Goal: Information Seeking & Learning: Learn about a topic

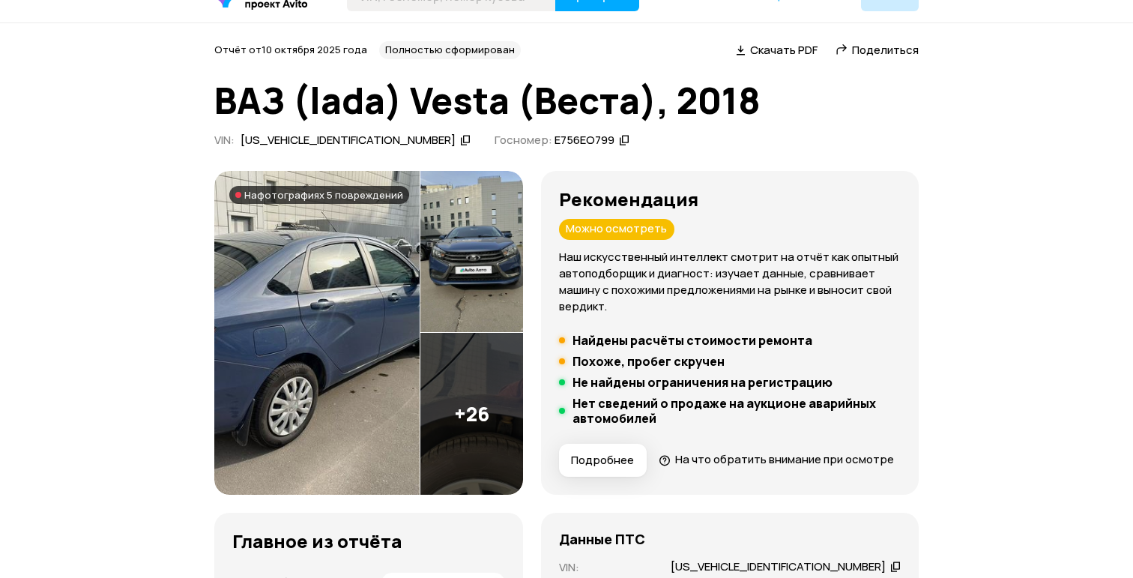
scroll to position [51, 0]
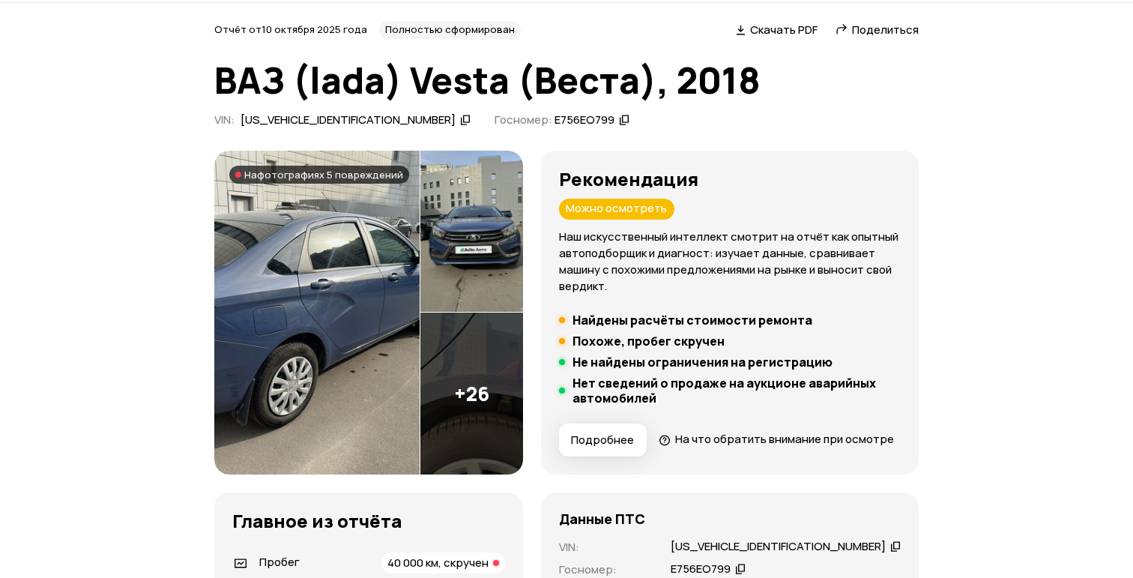
click at [507, 394] on img at bounding box center [471, 393] width 103 height 162
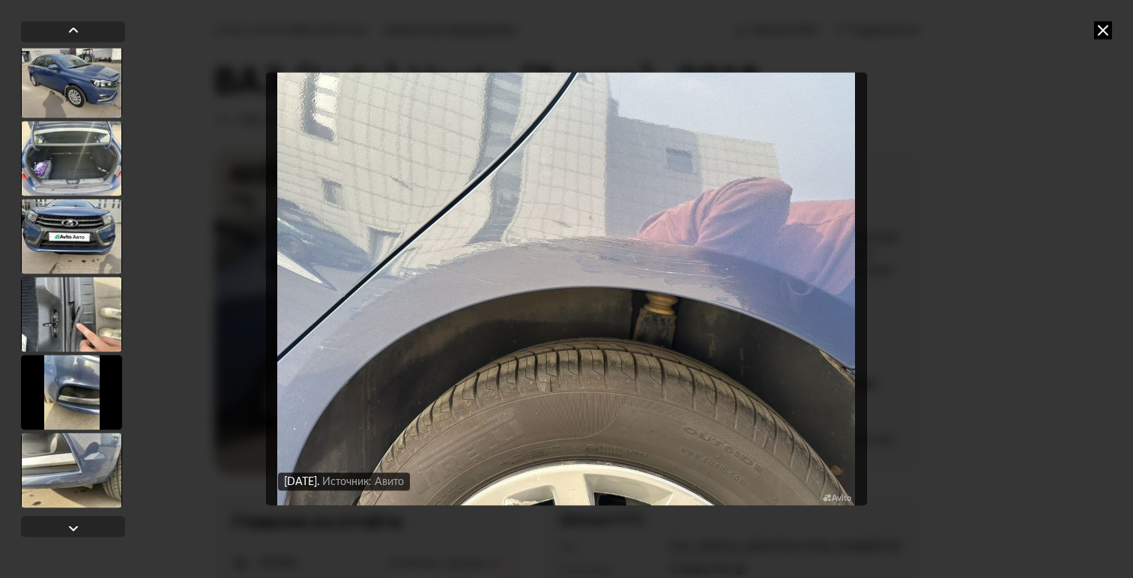
scroll to position [1799, 0]
click at [82, 477] on div at bounding box center [71, 469] width 101 height 75
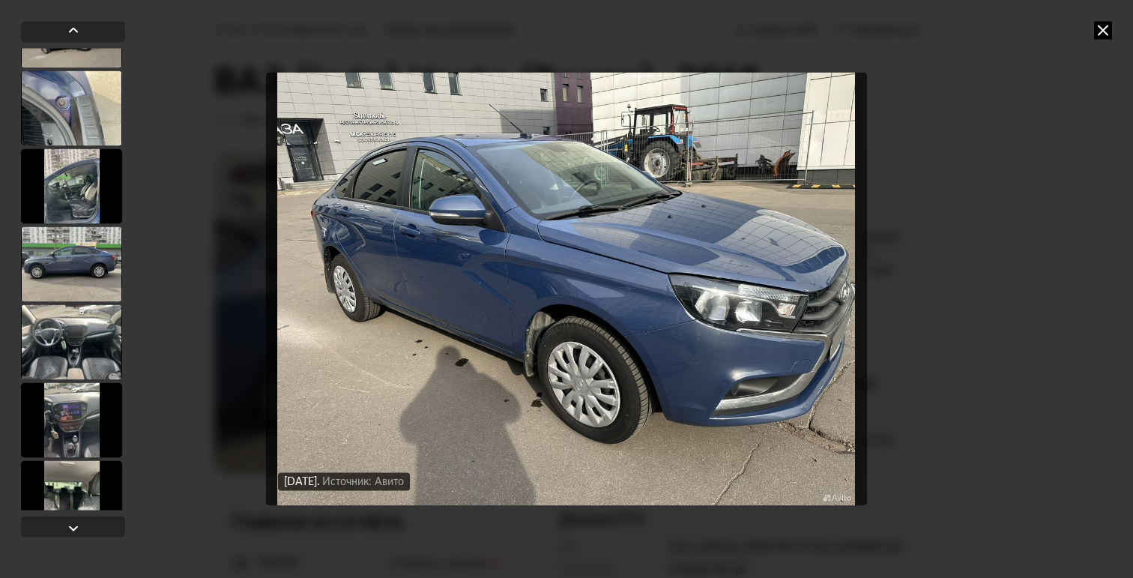
scroll to position [978, 0]
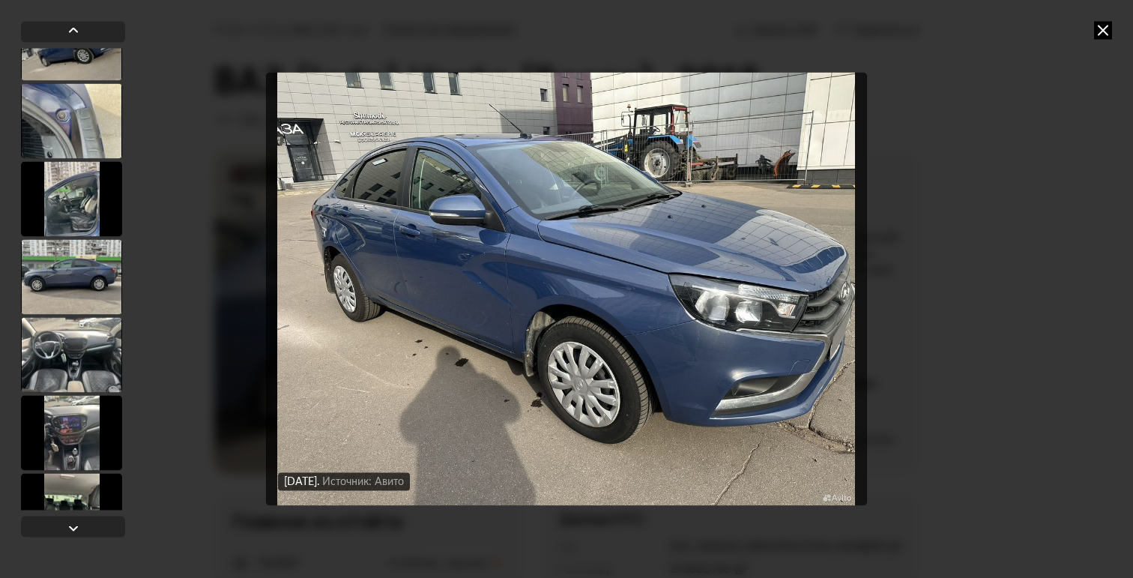
click at [65, 252] on div at bounding box center [71, 276] width 101 height 75
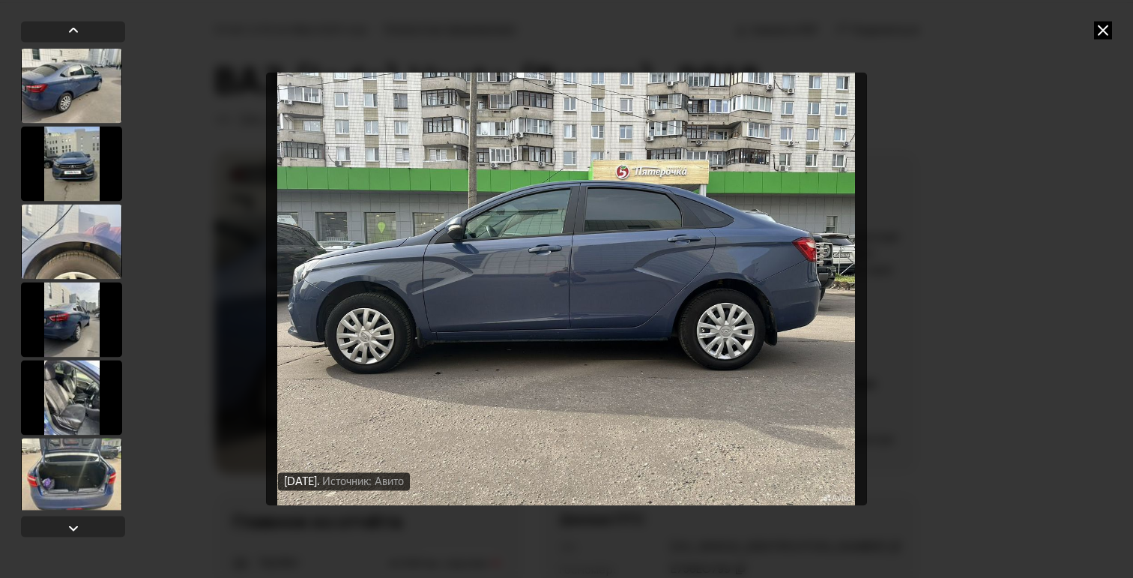
scroll to position [0, 0]
click at [64, 85] on div at bounding box center [71, 85] width 101 height 75
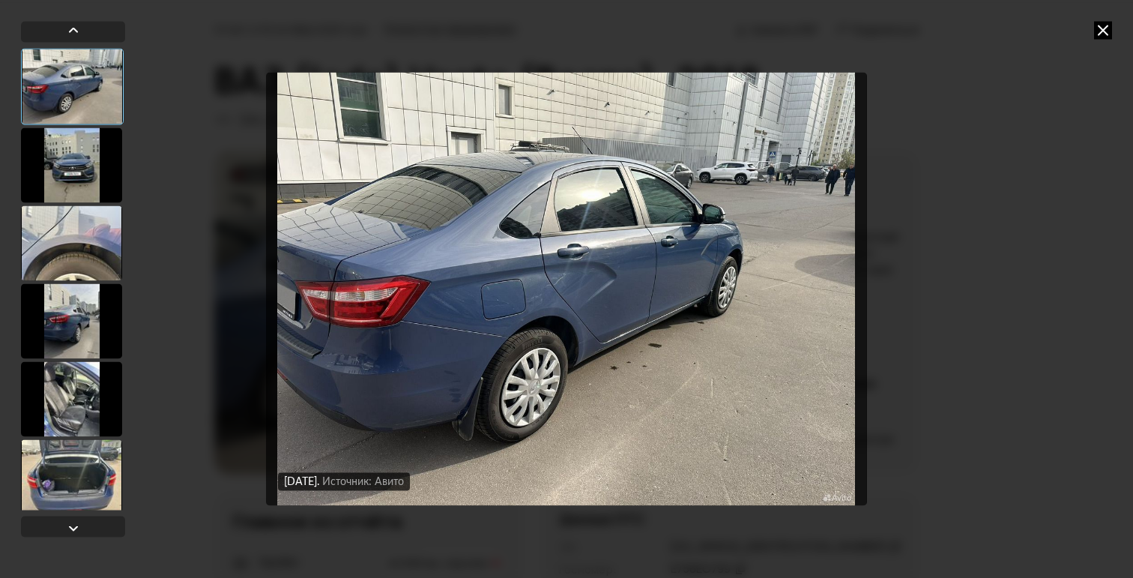
click at [76, 169] on div at bounding box center [71, 164] width 101 height 75
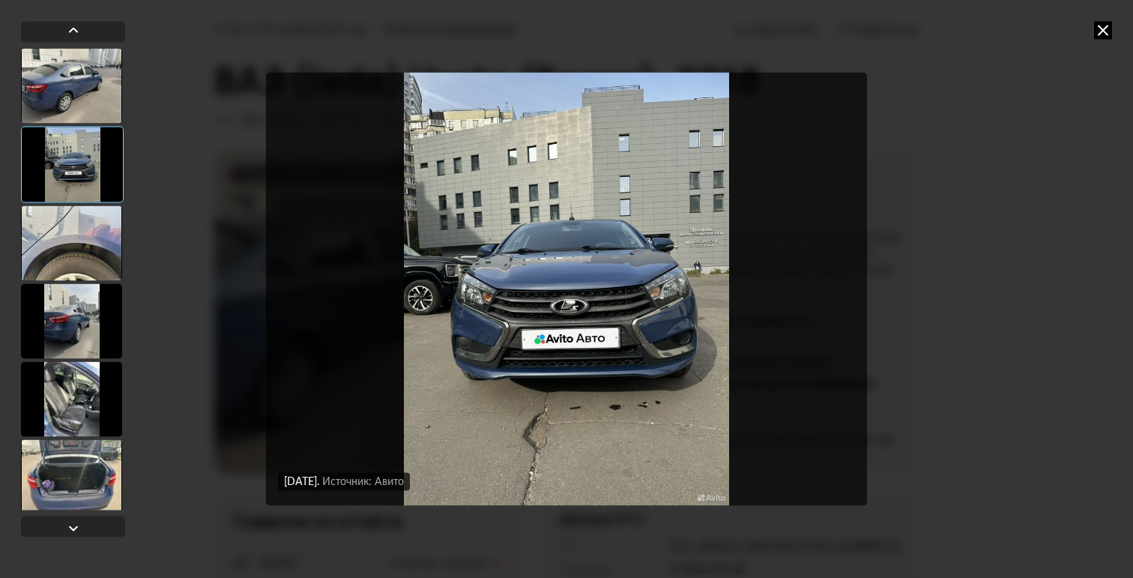
click at [84, 121] on div at bounding box center [71, 85] width 101 height 75
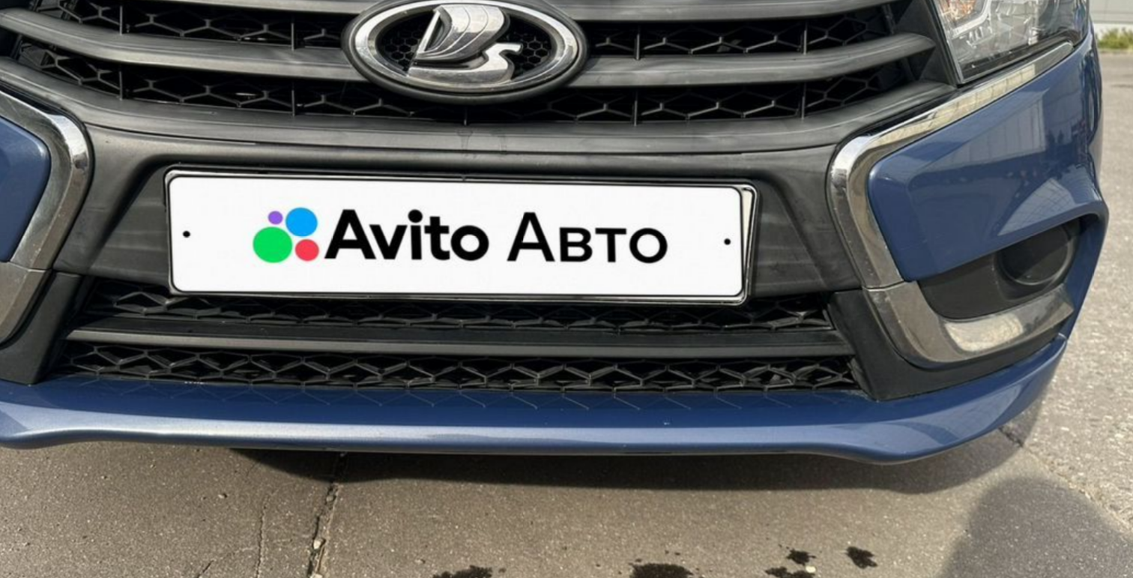
scroll to position [97, 0]
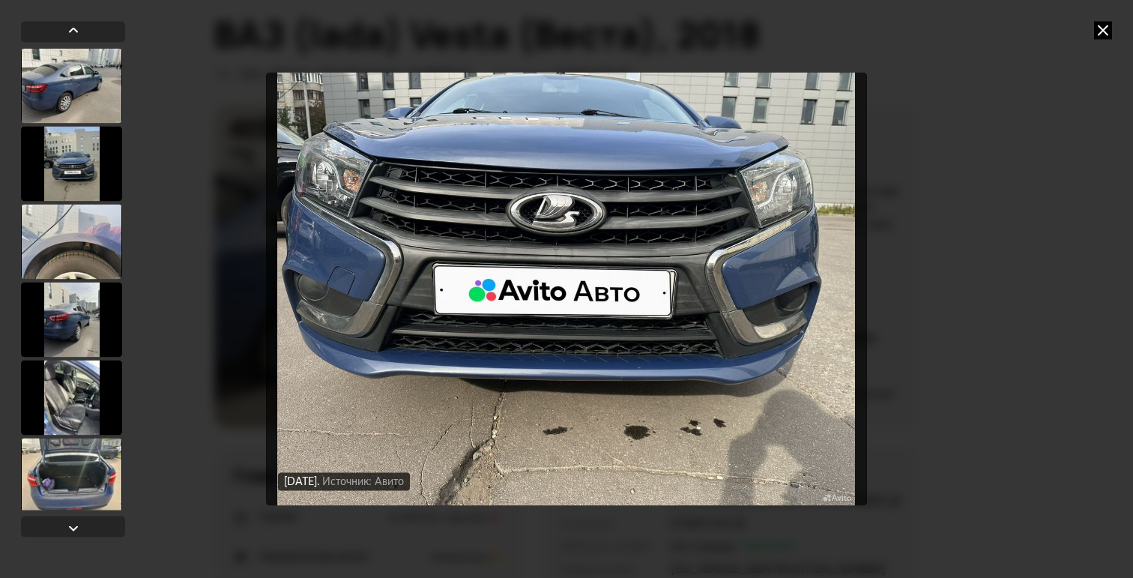
click at [1098, 27] on icon at bounding box center [1103, 30] width 18 height 18
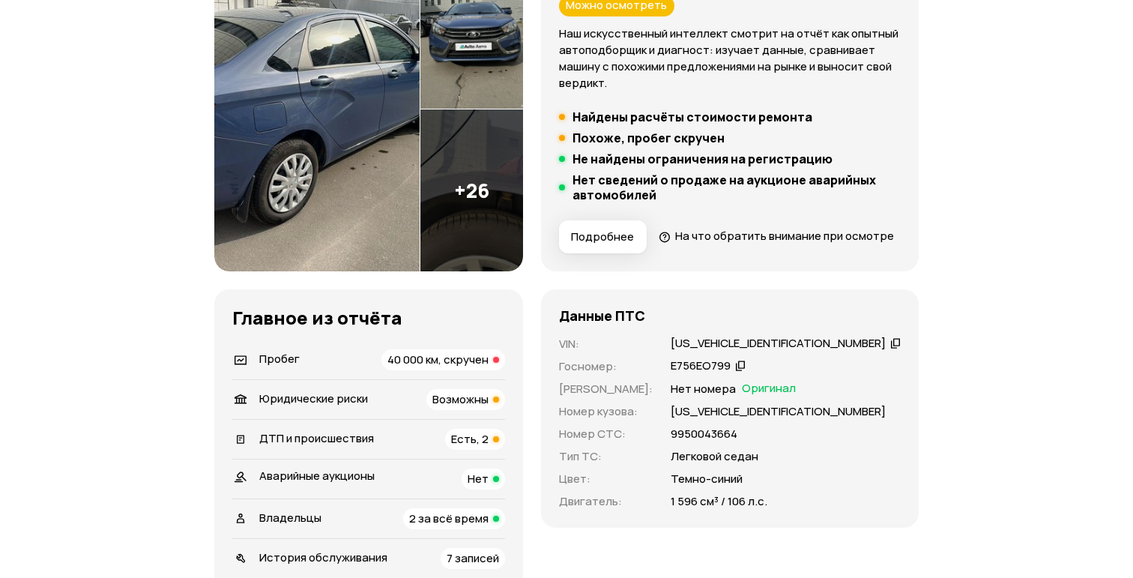
scroll to position [378, 0]
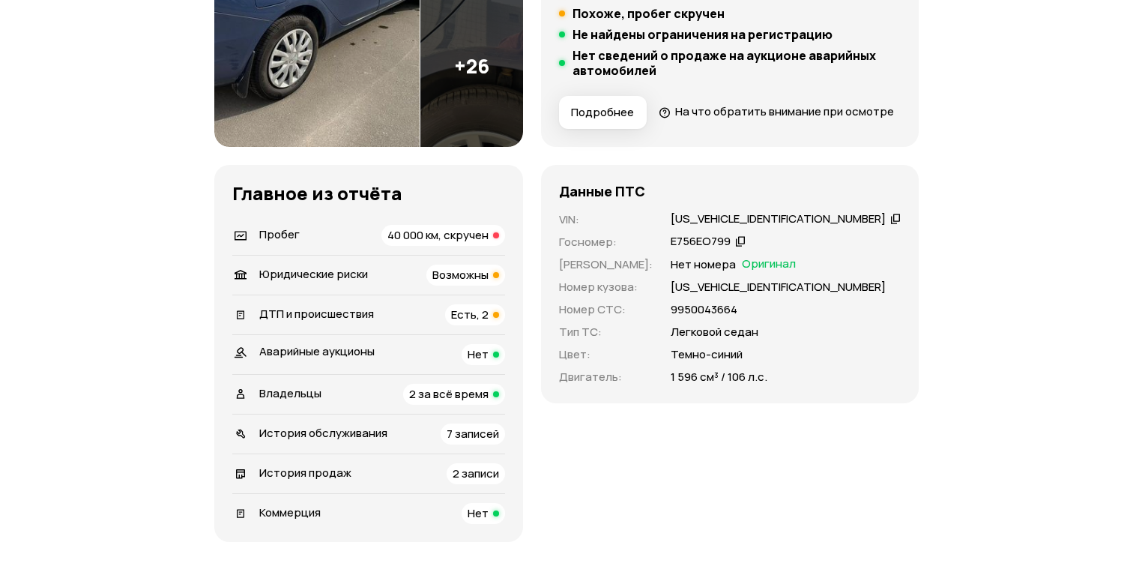
click at [489, 243] on span "40 000 км, скручен" at bounding box center [437, 235] width 101 height 16
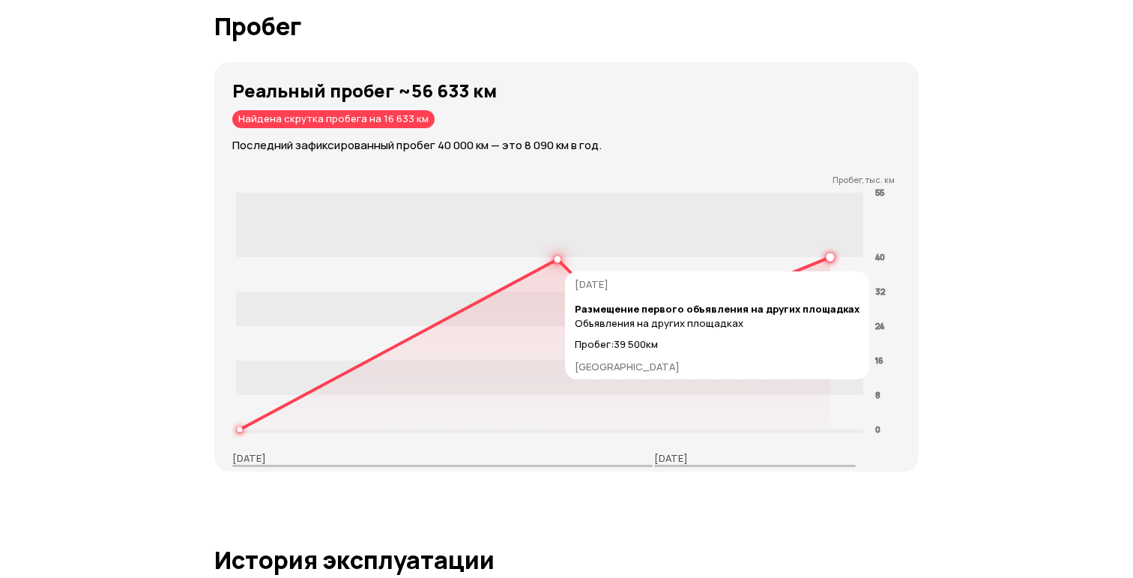
scroll to position [2500, 0]
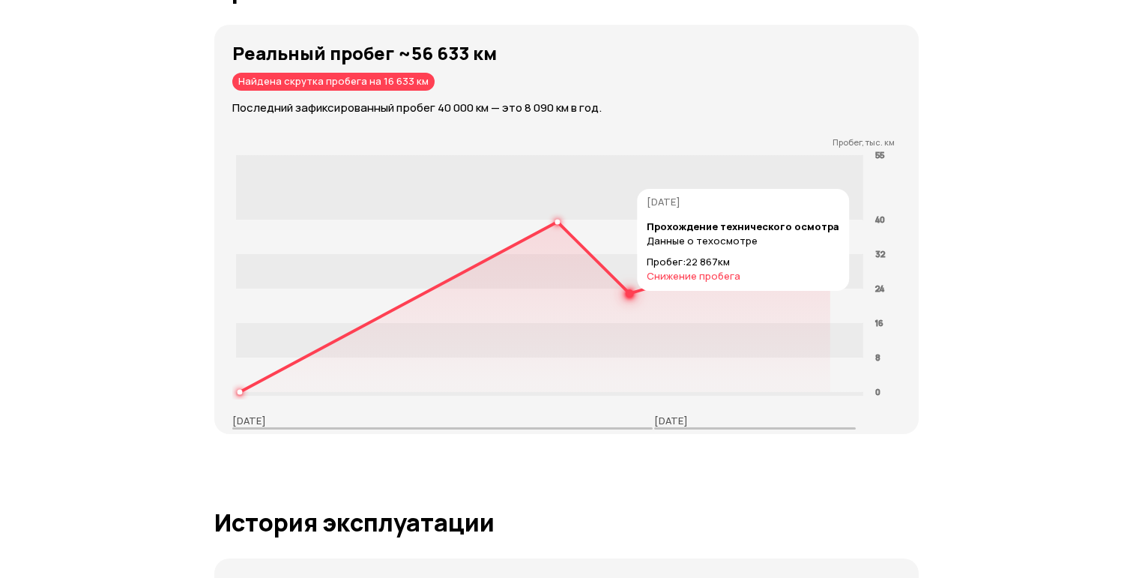
click at [632, 323] on icon at bounding box center [535, 306] width 590 height 172
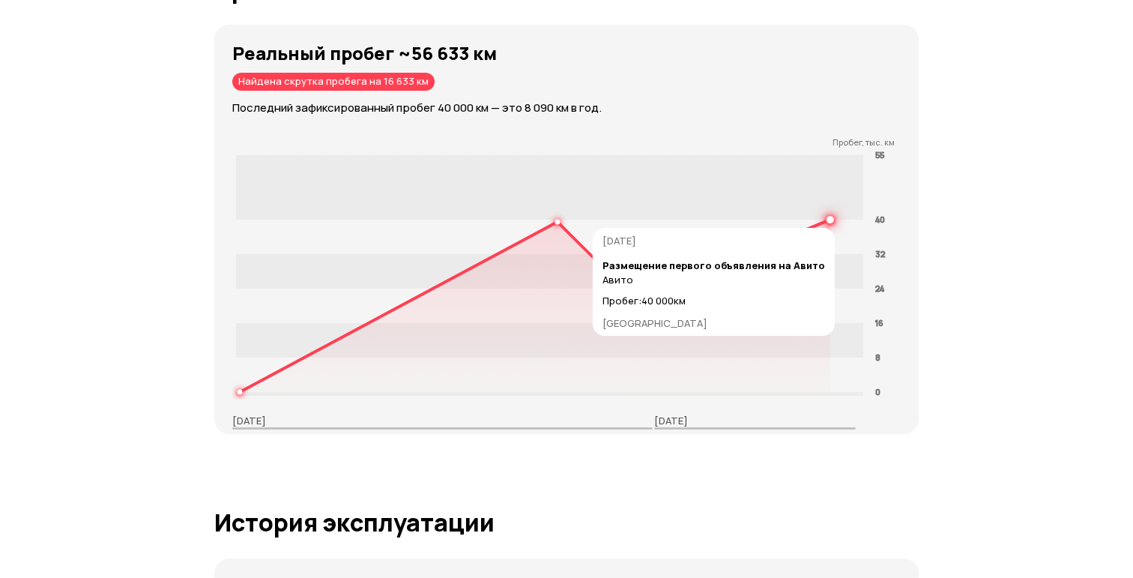
click at [828, 222] on circle at bounding box center [829, 219] width 5 height 5
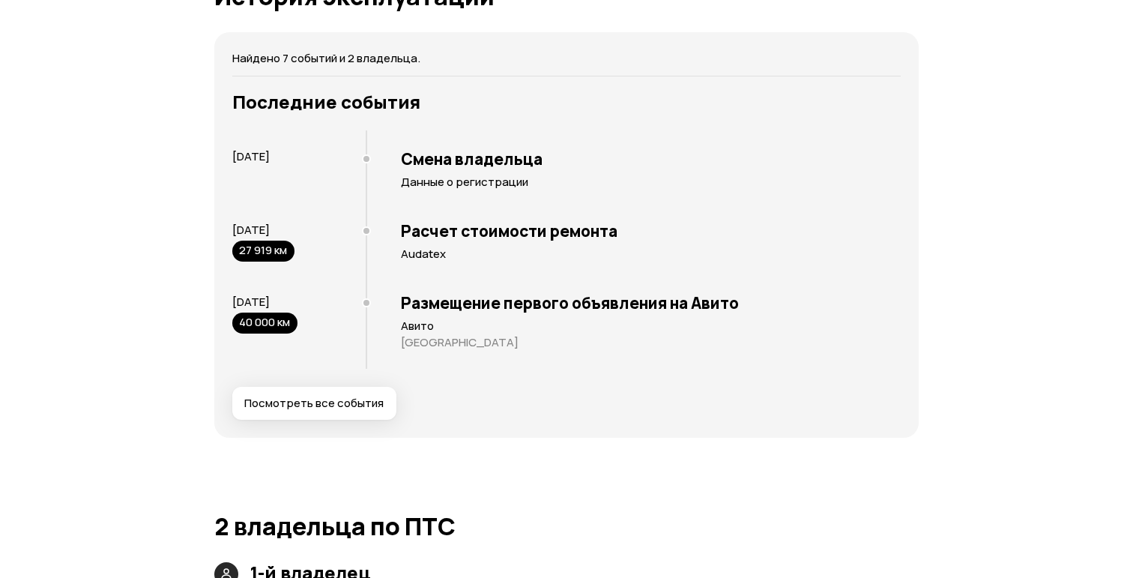
scroll to position [3037, 0]
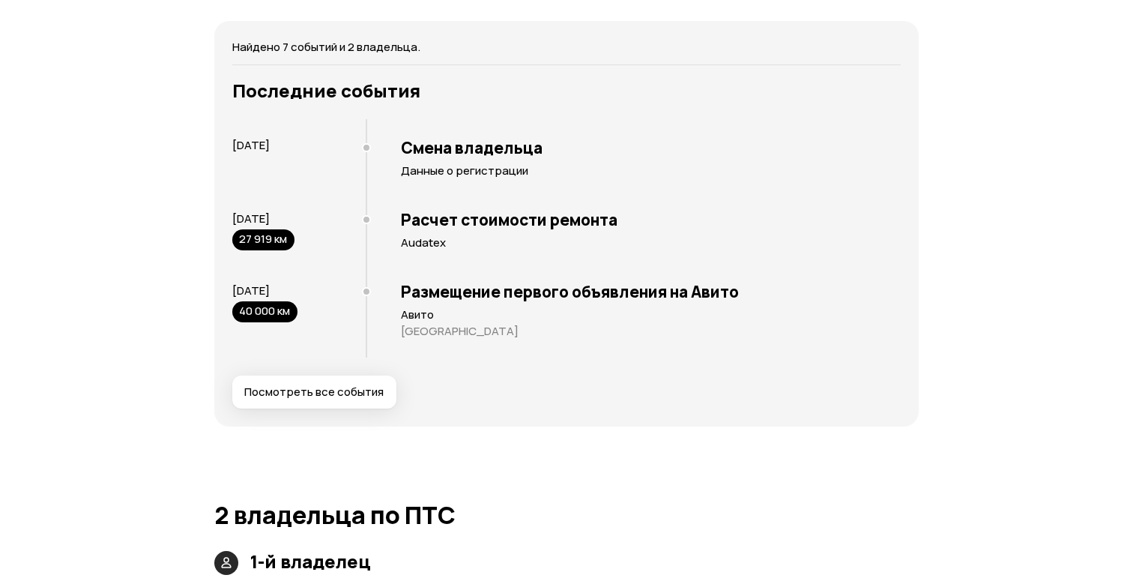
click at [339, 399] on span "Посмотреть все события" at bounding box center [313, 391] width 139 height 15
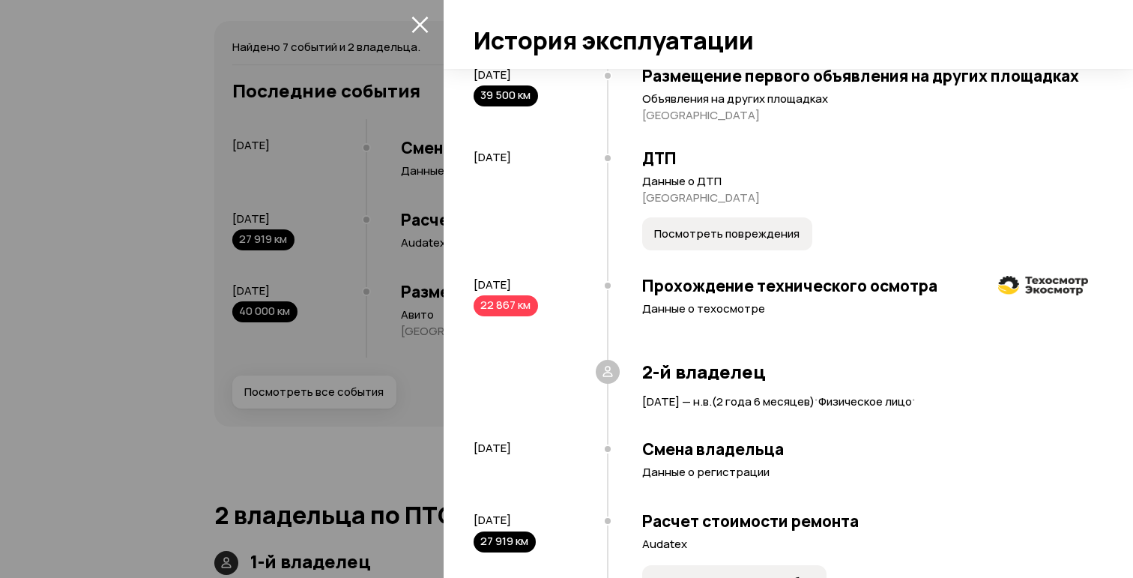
scroll to position [225, 0]
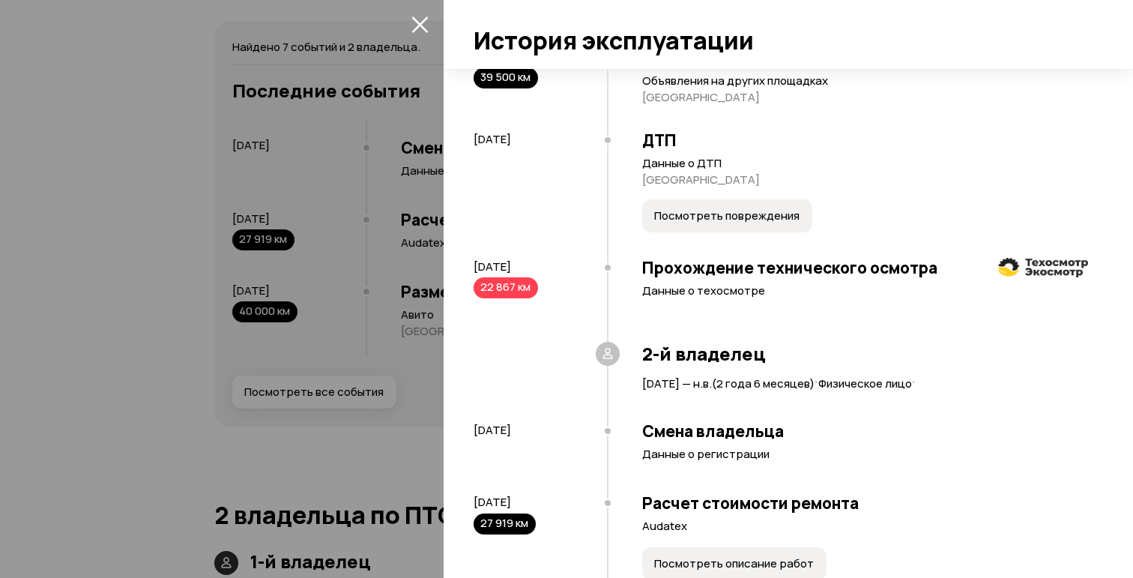
click at [492, 285] on div "22 867 км" at bounding box center [506, 287] width 64 height 21
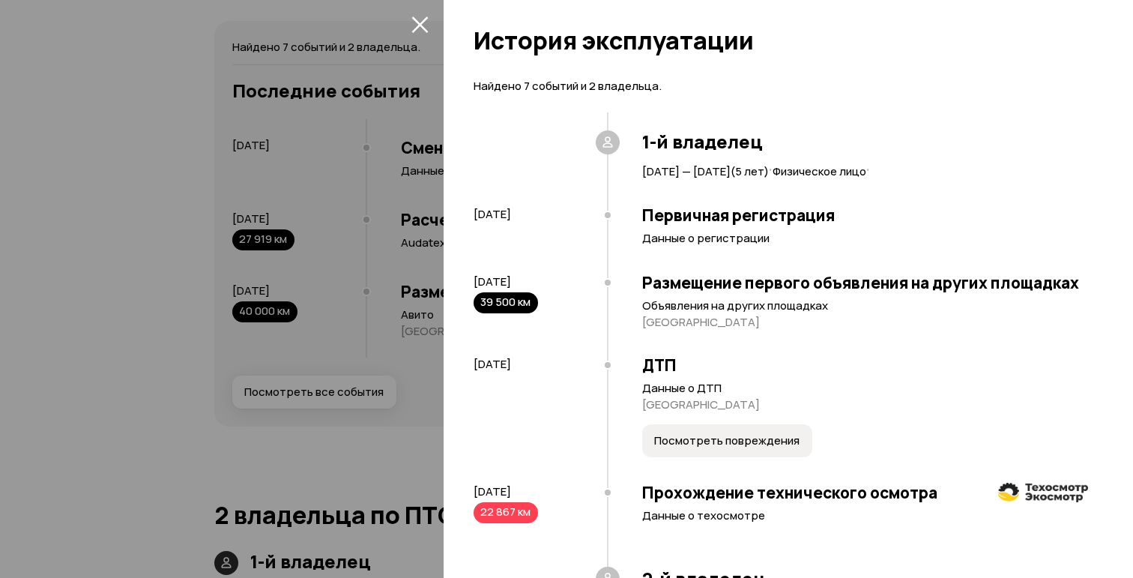
scroll to position [0, 0]
click at [405, 186] on div at bounding box center [566, 289] width 1133 height 578
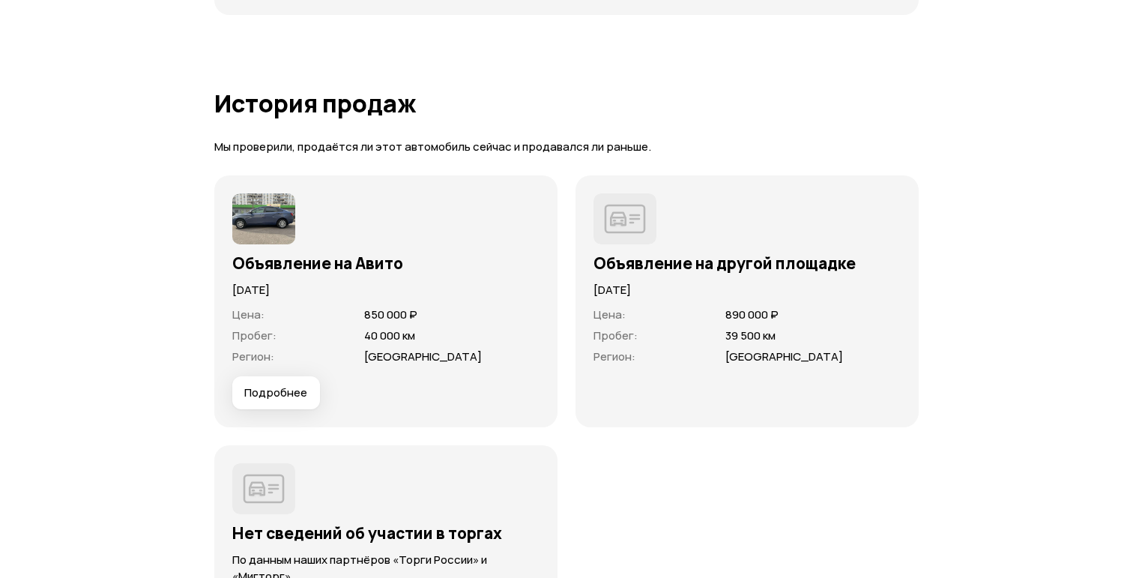
scroll to position [4224, 0]
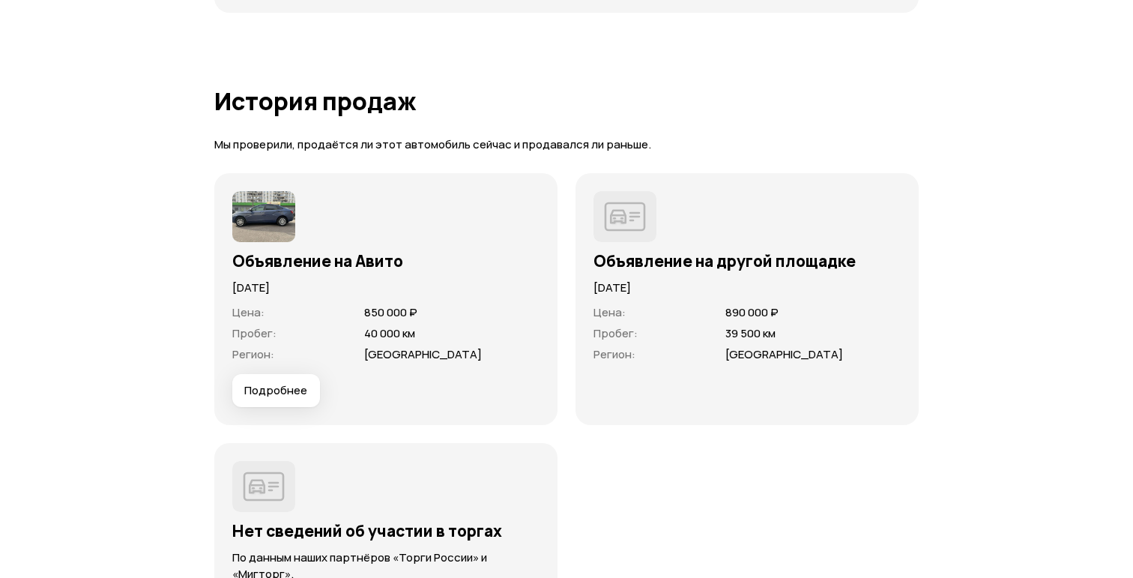
click at [282, 398] on span "Подробнее" at bounding box center [275, 390] width 63 height 15
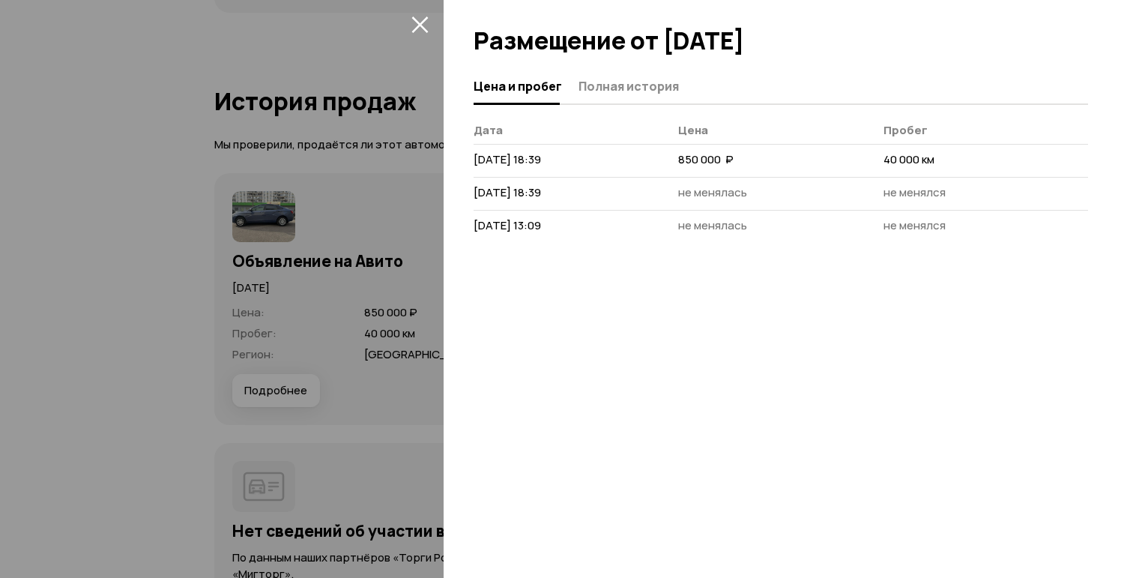
click at [282, 411] on div at bounding box center [566, 289] width 1133 height 578
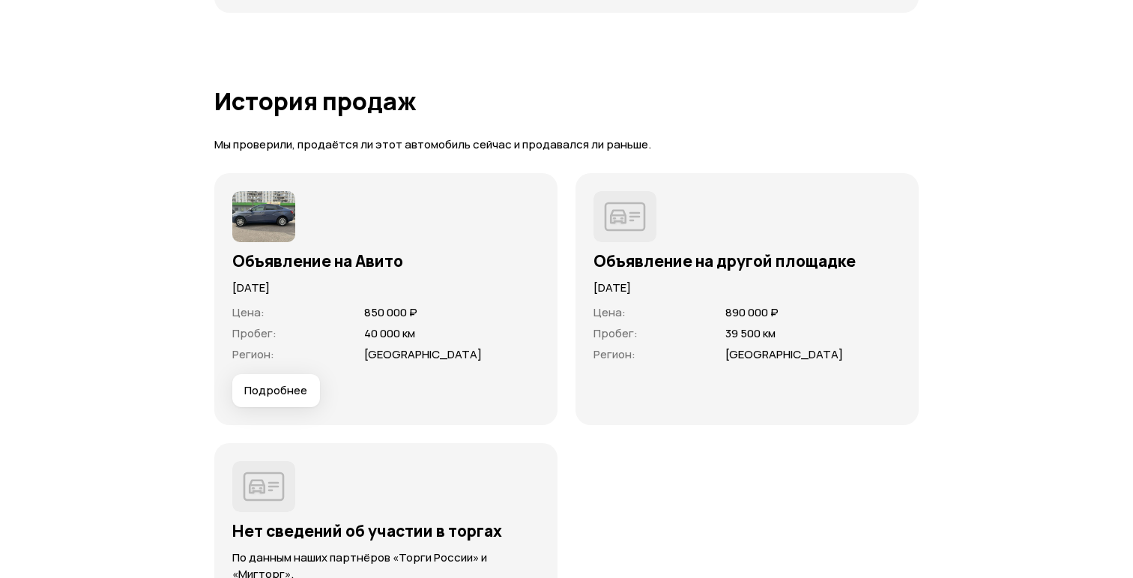
click at [282, 398] on span "Подробнее" at bounding box center [275, 390] width 63 height 15
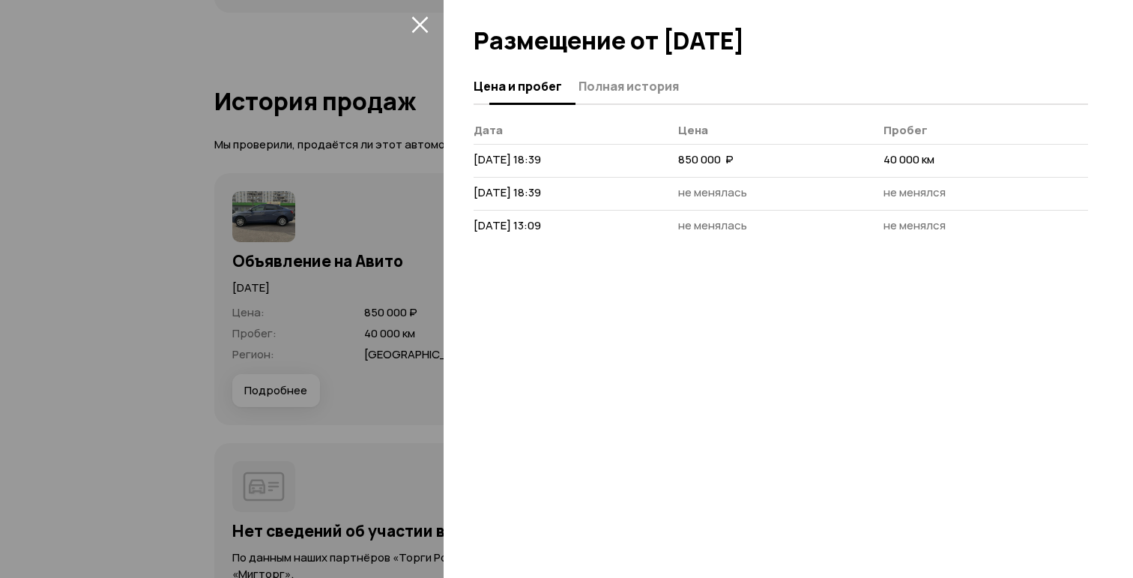
click at [629, 91] on span "Полная история" at bounding box center [628, 86] width 100 height 15
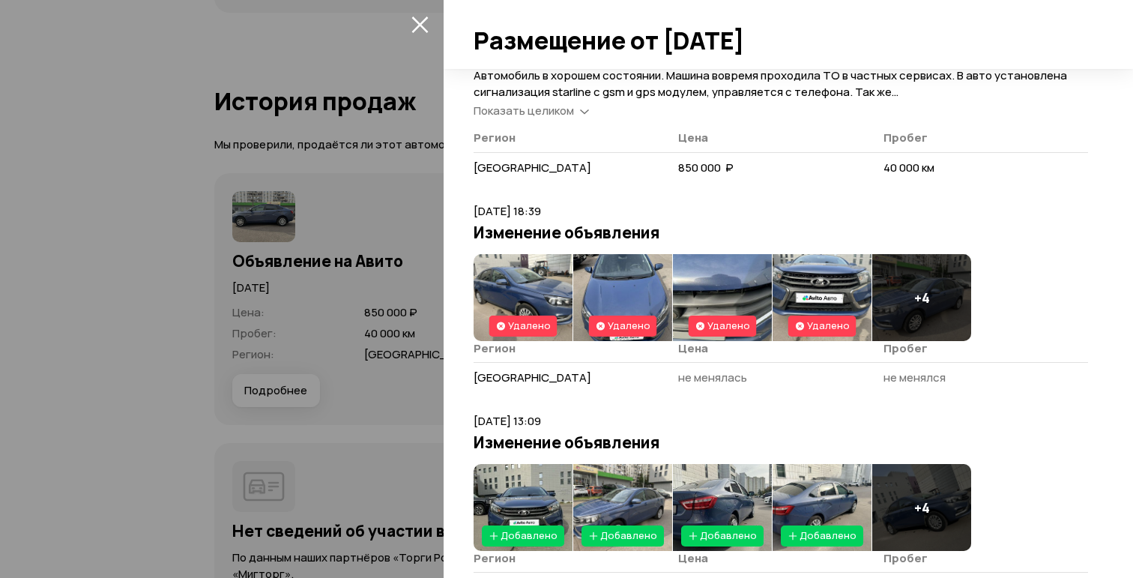
scroll to position [223, 0]
click at [514, 298] on img at bounding box center [523, 297] width 99 height 87
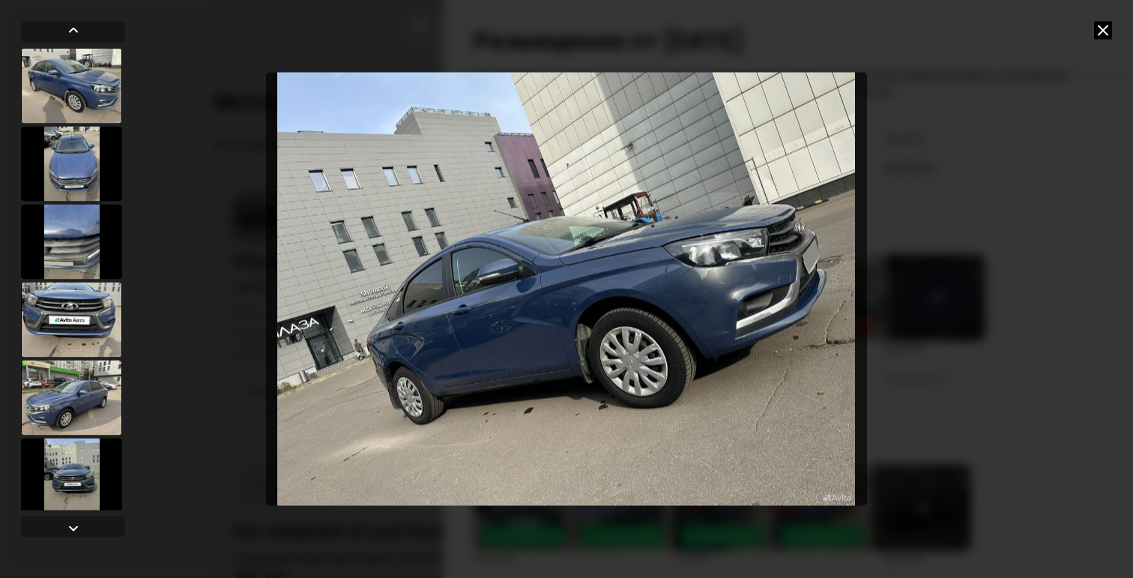
click at [1103, 31] on icon at bounding box center [1103, 30] width 18 height 18
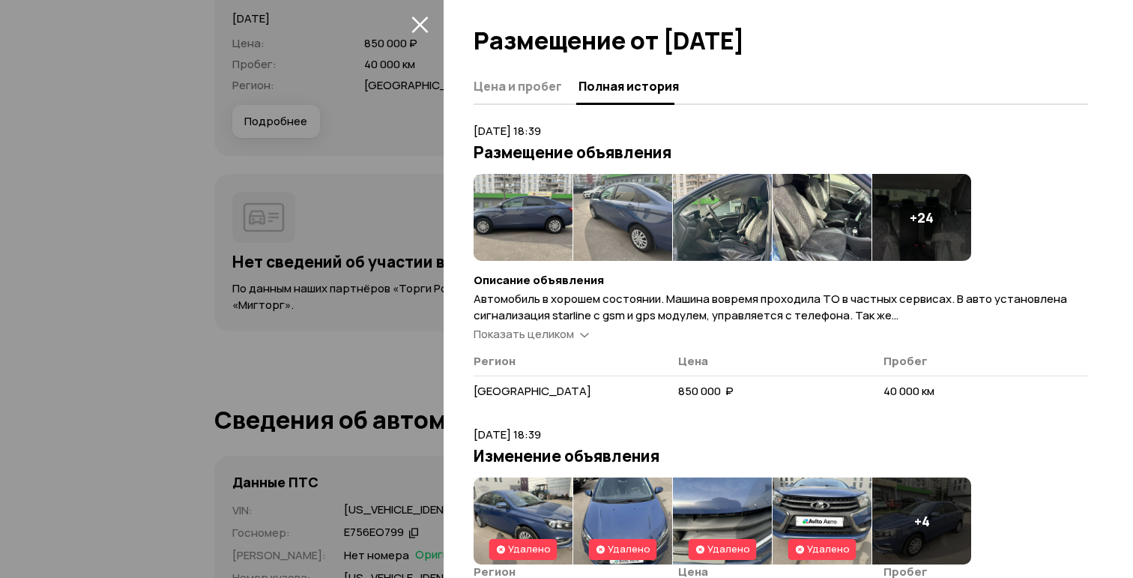
scroll to position [0, 0]
click at [485, 87] on span "Цена и пробег" at bounding box center [518, 86] width 88 height 15
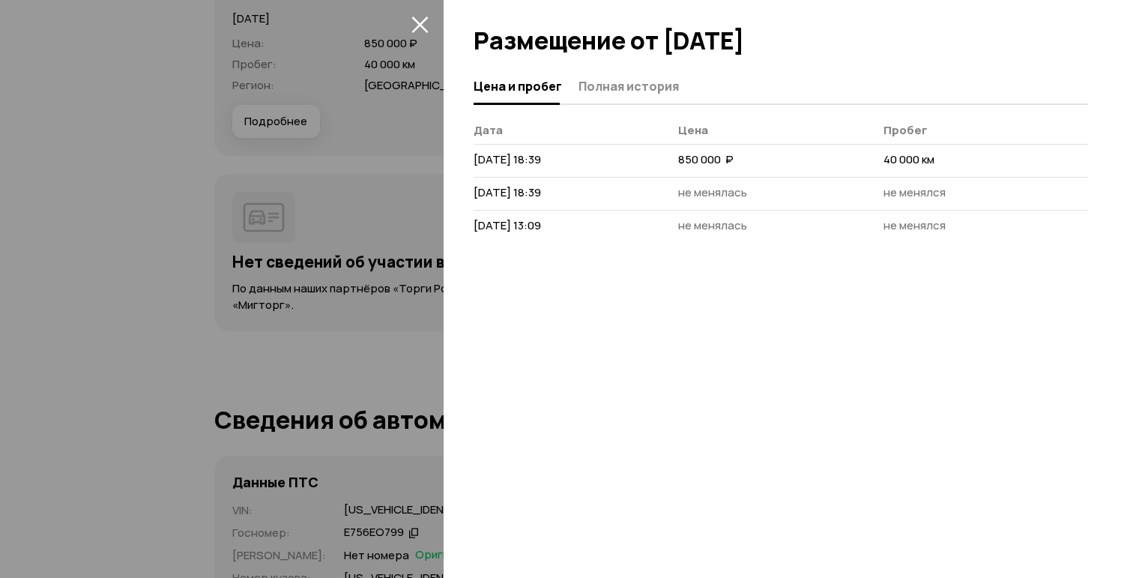
click at [123, 212] on div at bounding box center [566, 289] width 1133 height 578
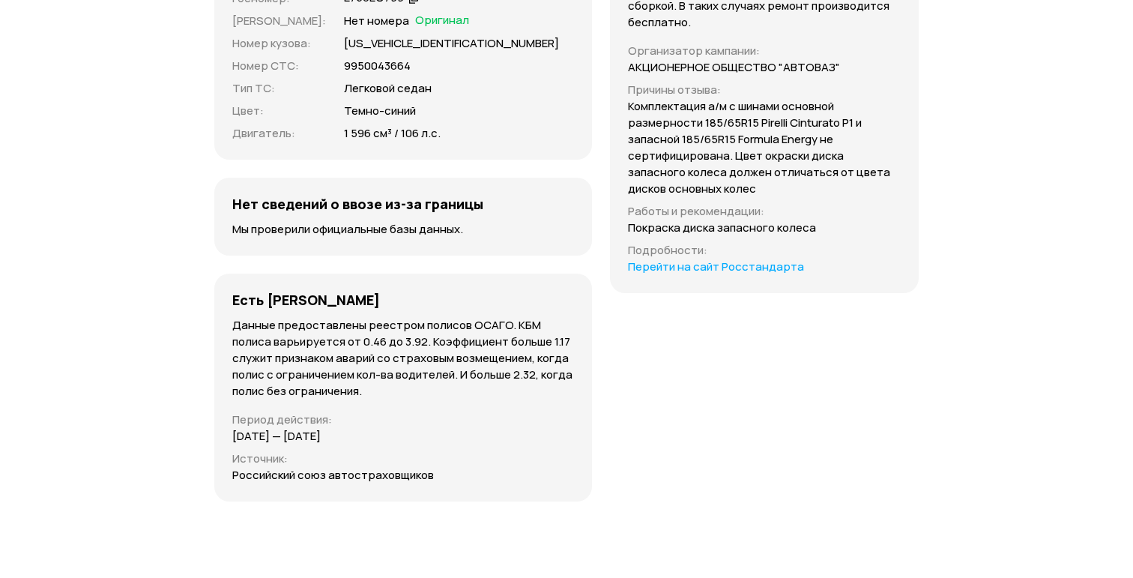
scroll to position [5027, 0]
click at [296, 399] on p "Данные предоставлены реестром полисов ОСАГО. КБМ полиса варьируется от 0.46 до …" at bounding box center [403, 358] width 342 height 82
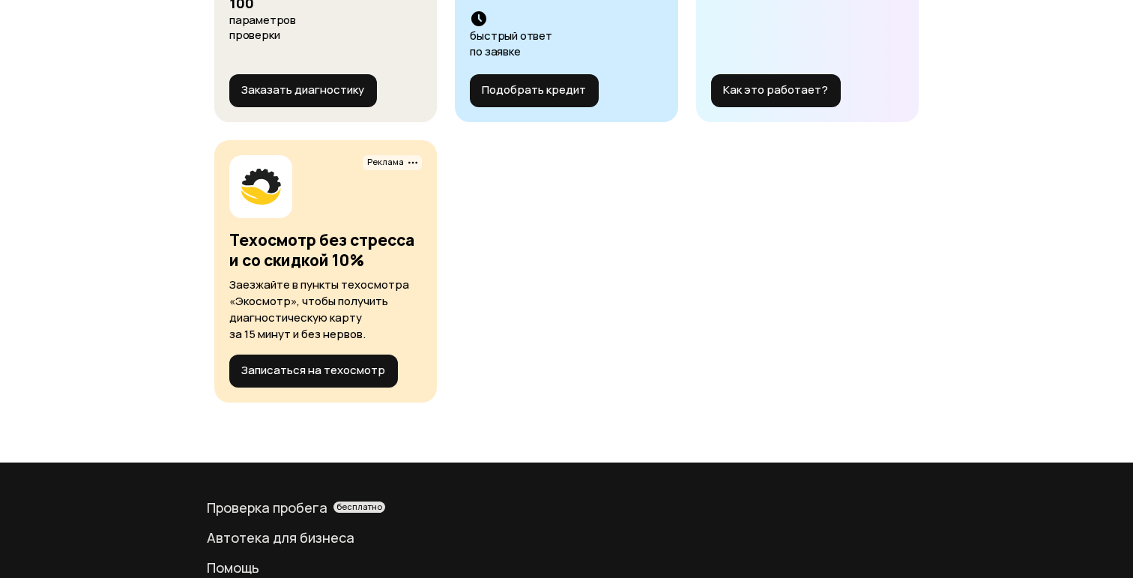
scroll to position [6021, 0]
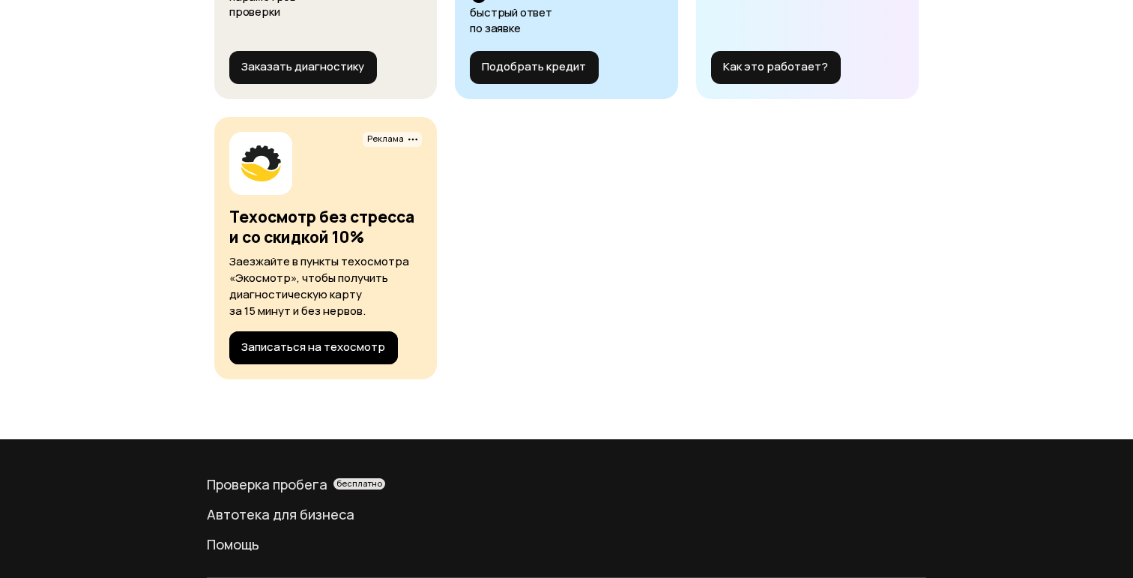
click at [264, 364] on button "Записаться на техосмотр" at bounding box center [313, 347] width 169 height 33
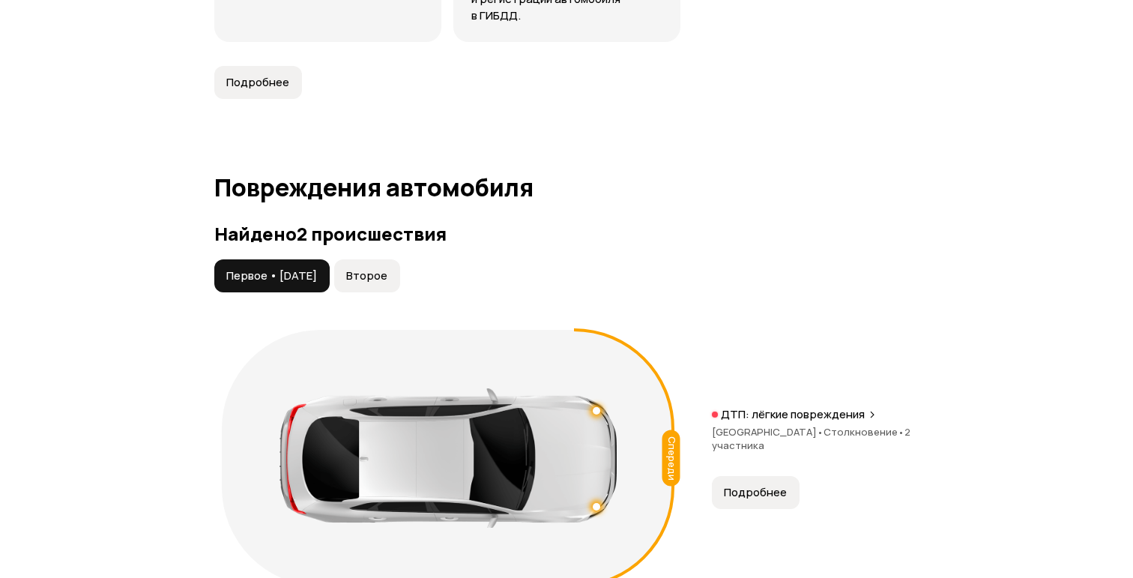
scroll to position [1485, 0]
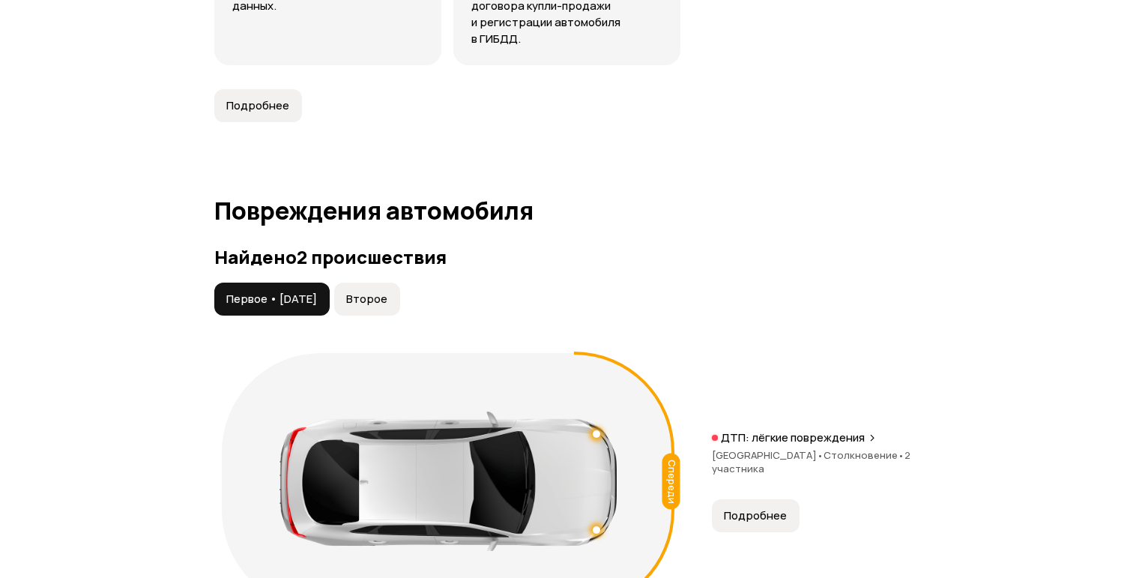
click at [387, 306] on span "Второе" at bounding box center [366, 298] width 41 height 15
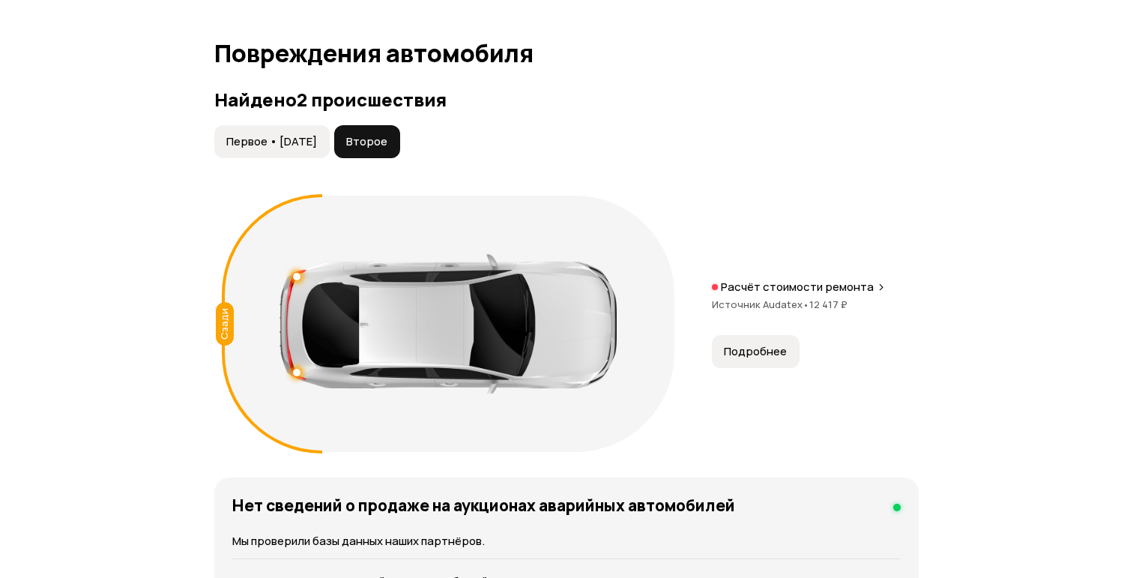
scroll to position [1665, 0]
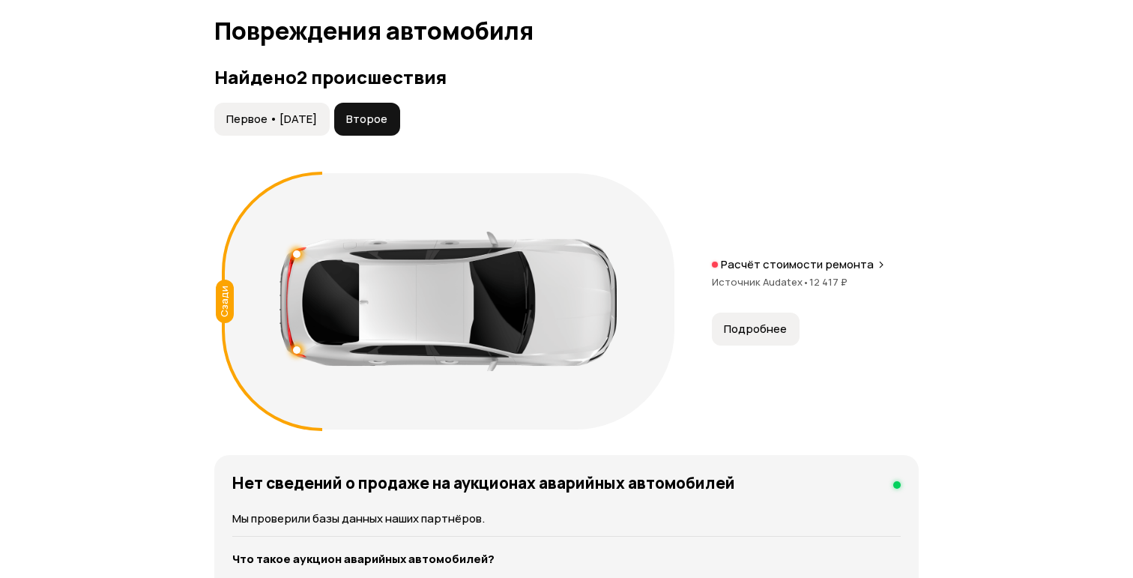
click at [319, 136] on button "Первое • [DATE]" at bounding box center [271, 119] width 115 height 33
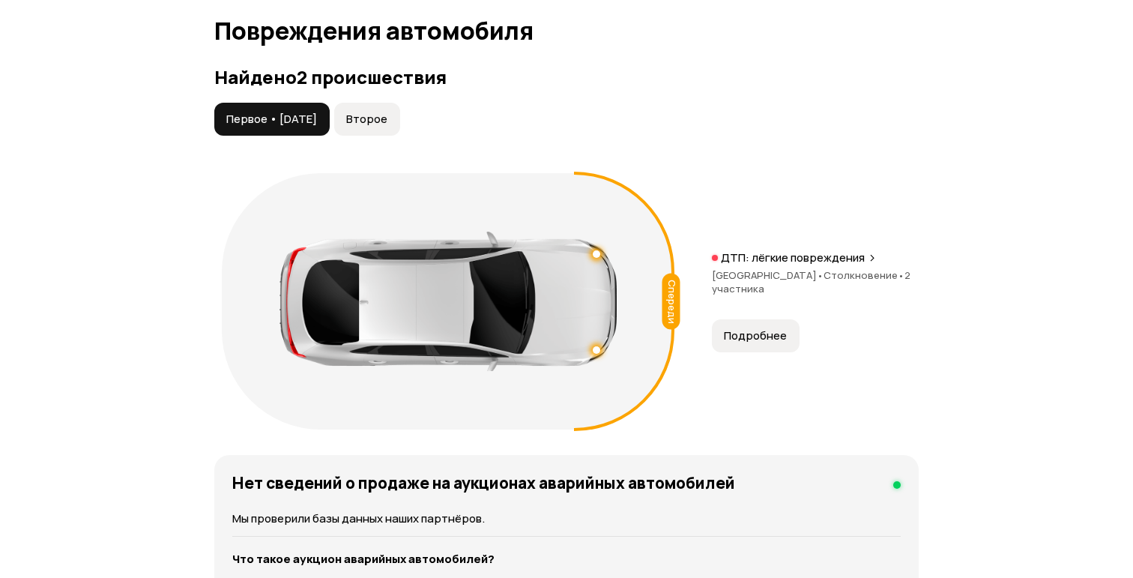
click at [777, 344] on button "Подробнее" at bounding box center [756, 335] width 88 height 33
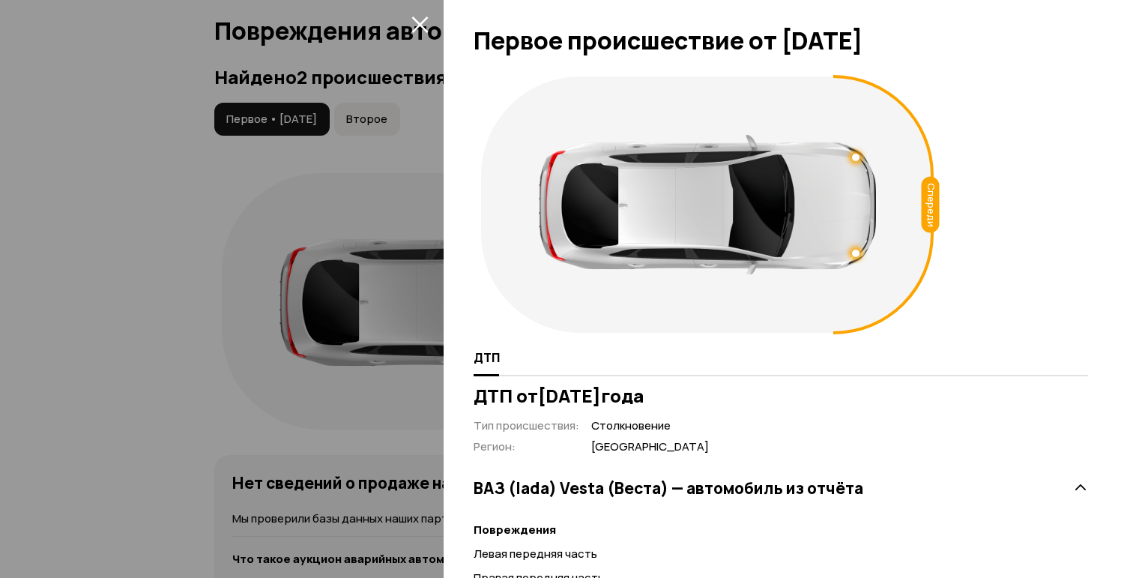
scroll to position [0, 0]
click at [196, 214] on div at bounding box center [566, 289] width 1133 height 578
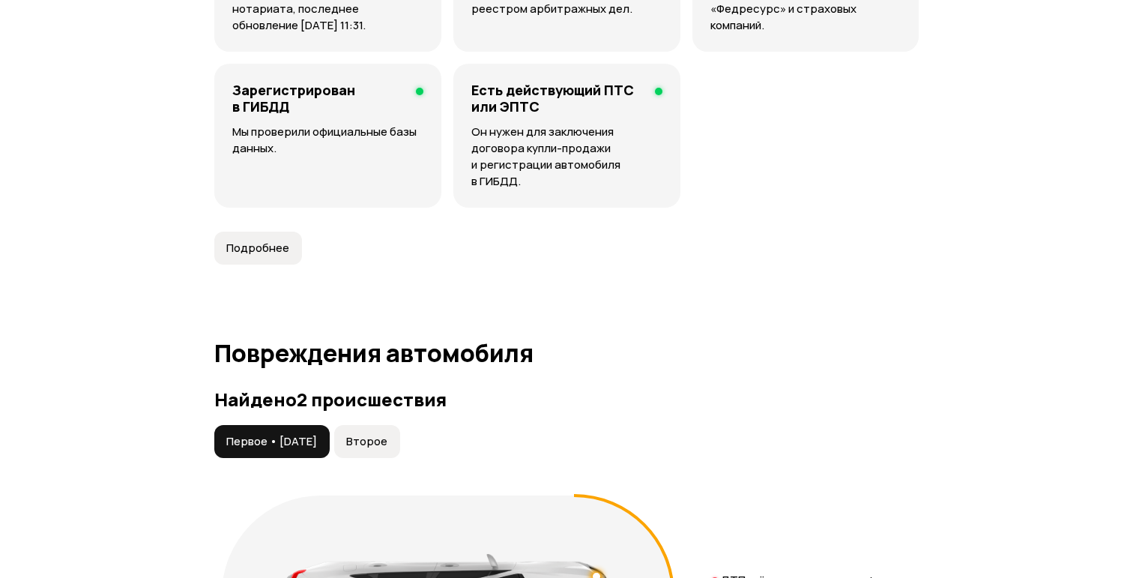
scroll to position [1316, 0]
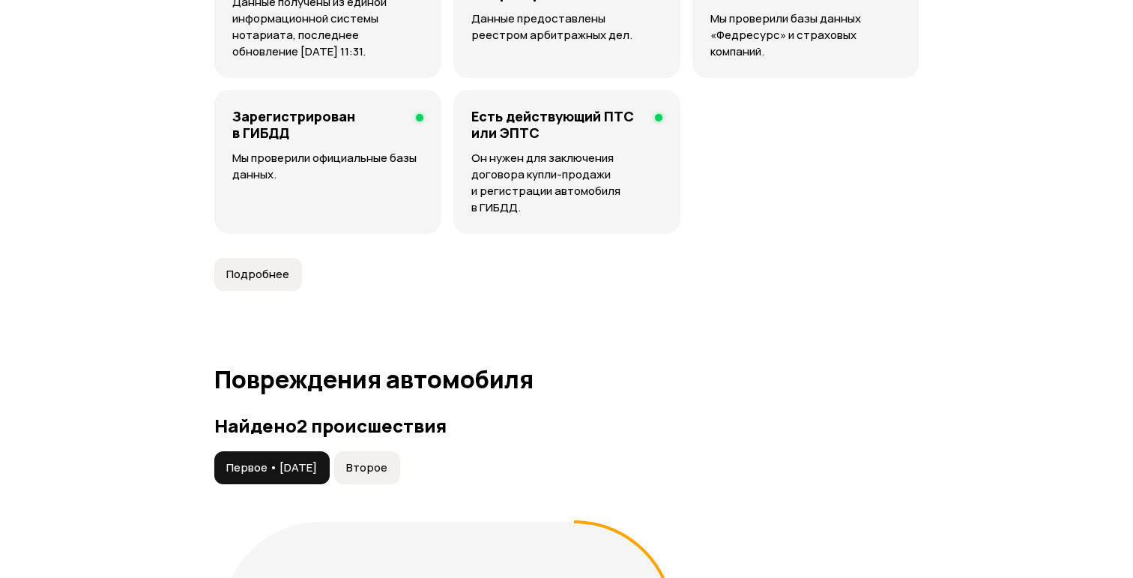
click at [266, 282] on span "Подробнее" at bounding box center [257, 274] width 63 height 15
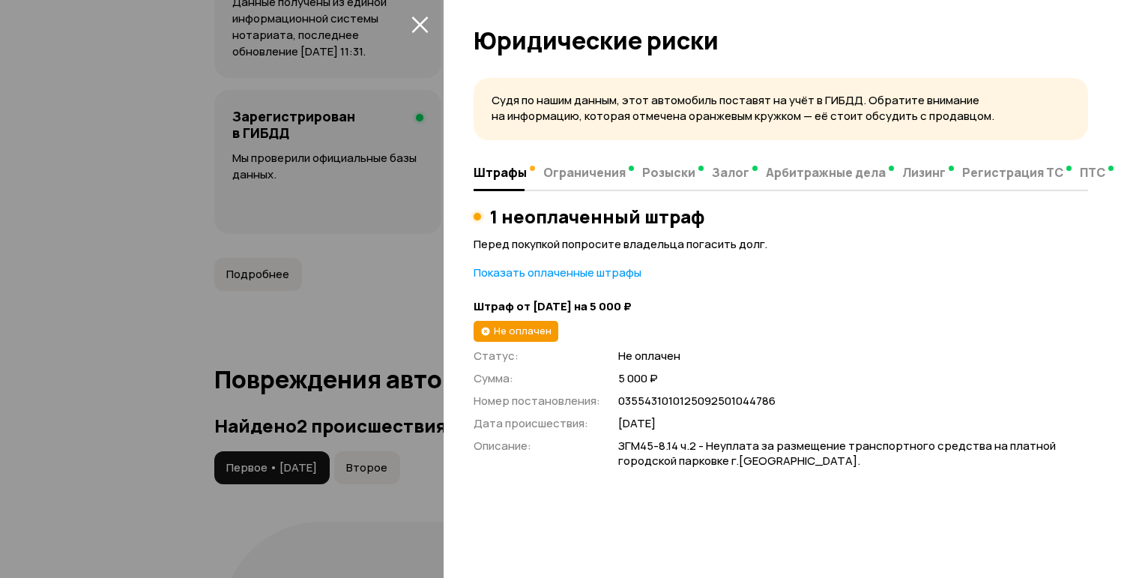
click at [605, 273] on p "Показать оплаченные штрафы" at bounding box center [781, 272] width 614 height 16
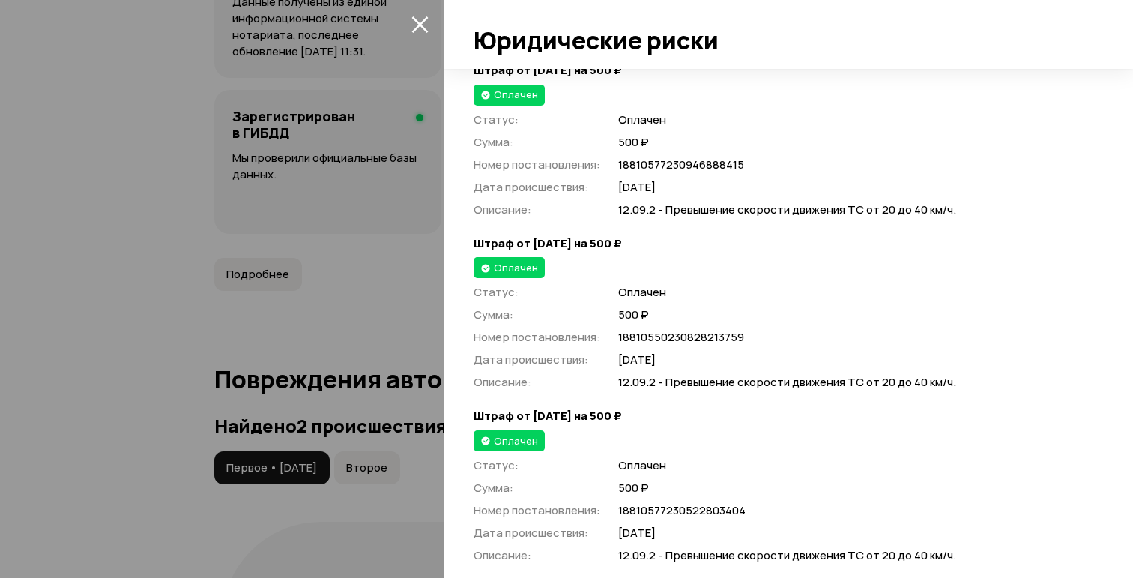
scroll to position [4255, 0]
click at [185, 300] on div at bounding box center [566, 289] width 1133 height 578
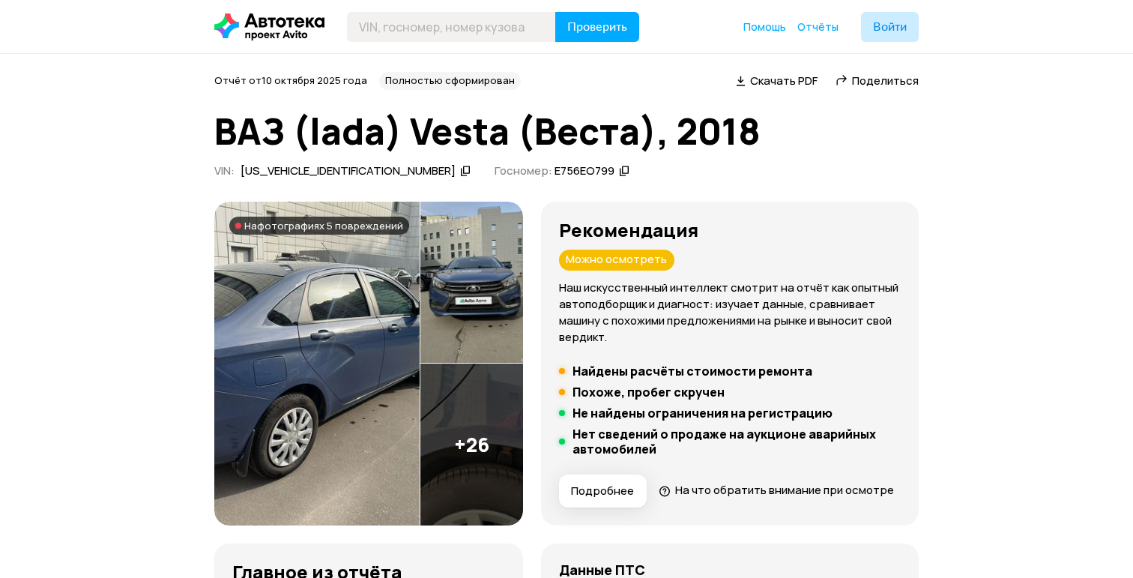
scroll to position [0, 0]
click at [476, 75] on div "Полностью сформирован" at bounding box center [450, 81] width 142 height 18
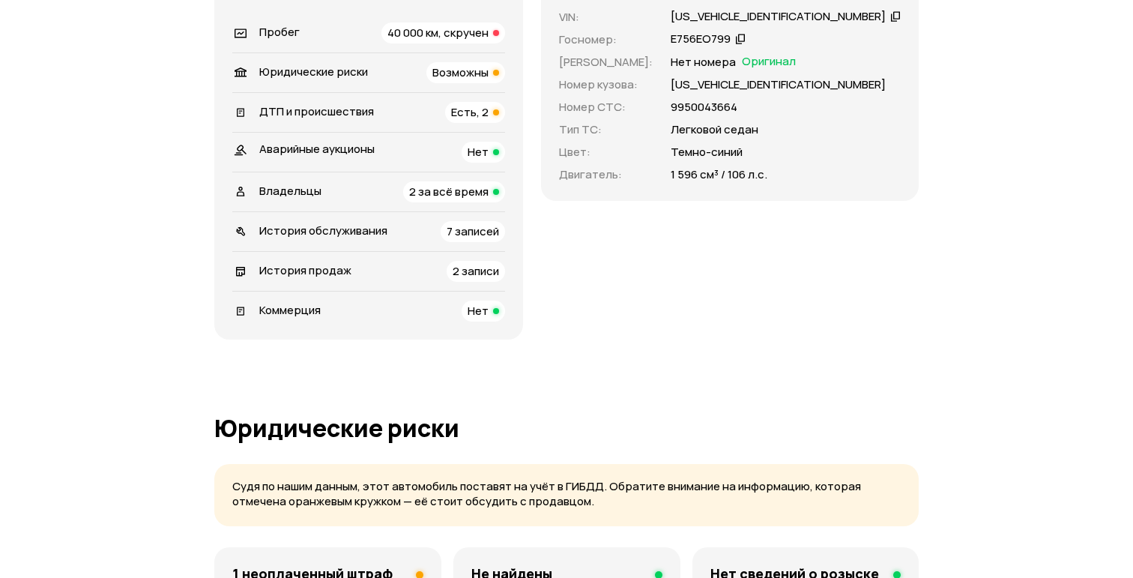
scroll to position [586, 0]
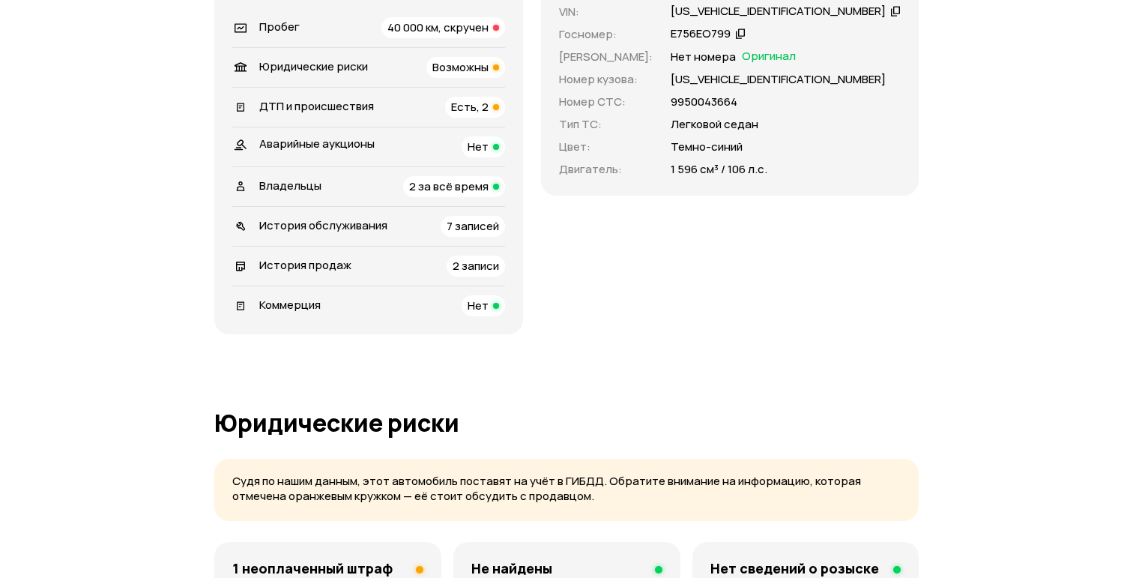
click at [499, 234] on span "7 записей" at bounding box center [473, 226] width 52 height 16
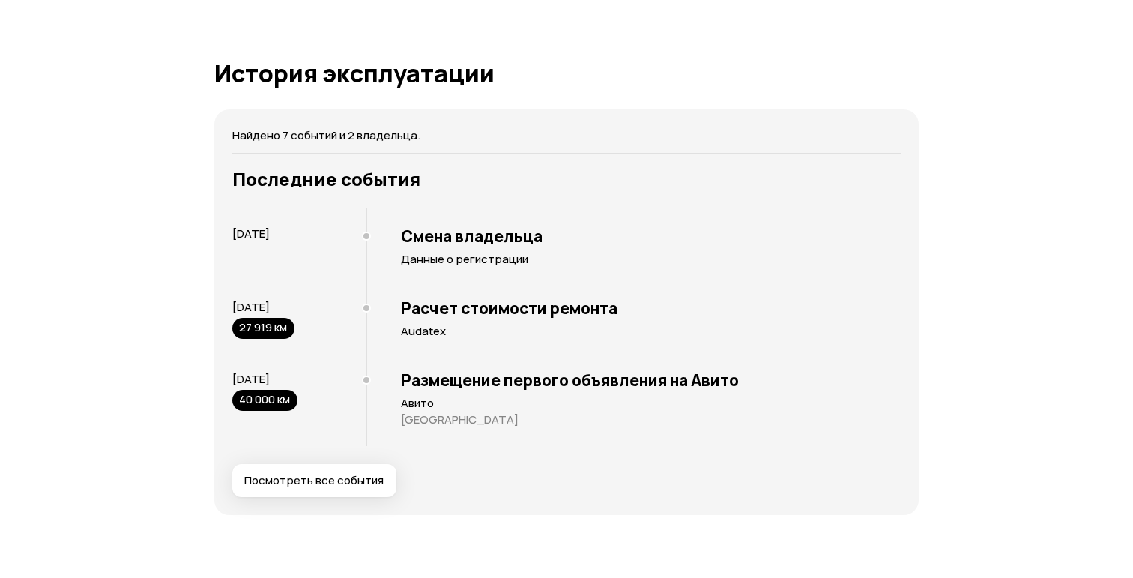
scroll to position [3033, 0]
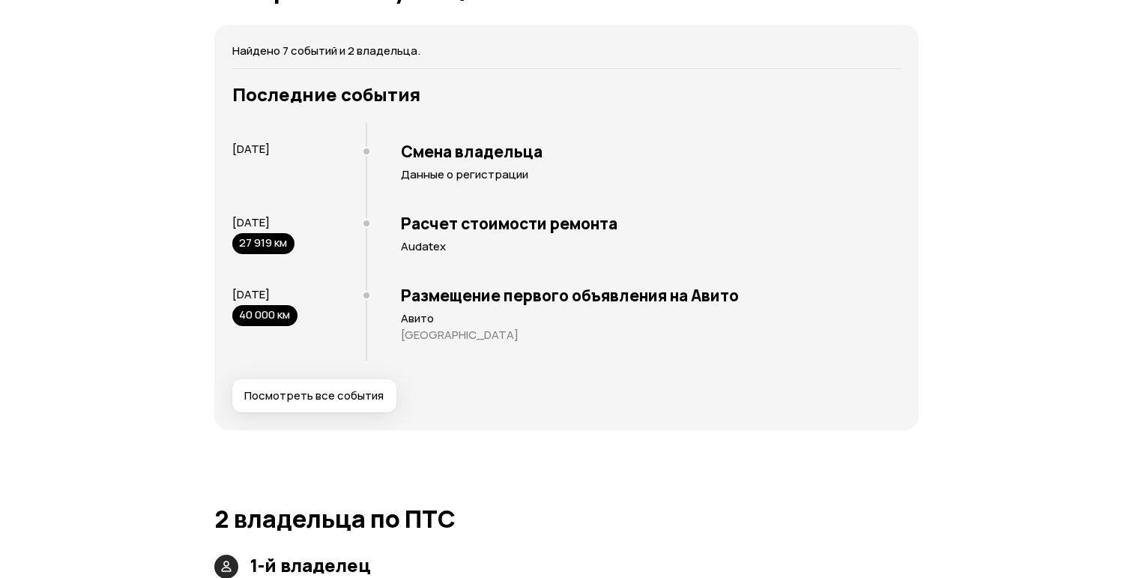
click at [365, 408] on button "Посмотреть все события" at bounding box center [314, 395] width 164 height 33
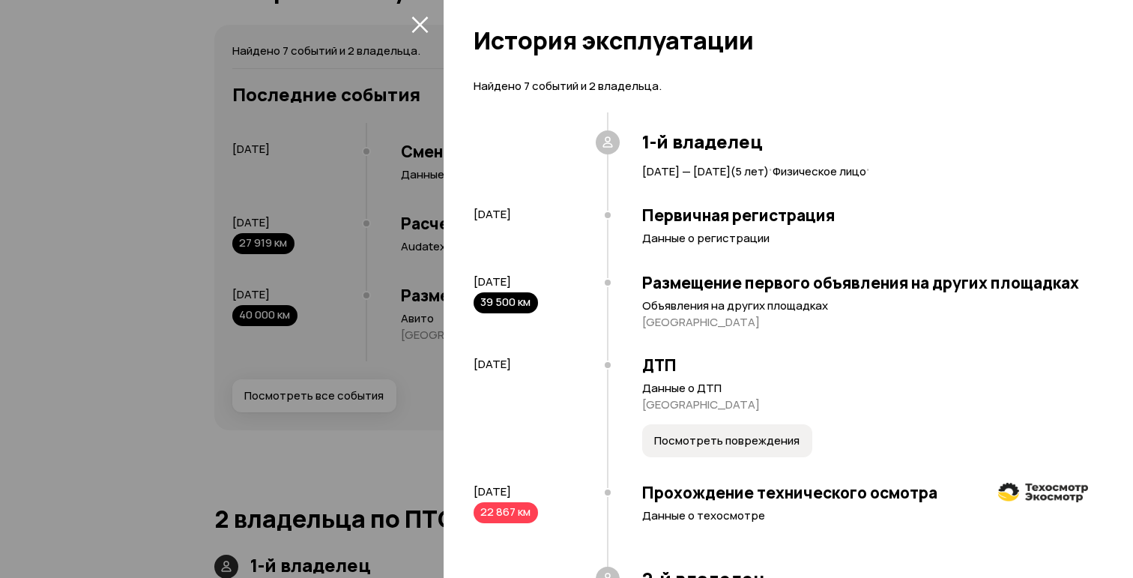
scroll to position [0, 0]
click at [698, 210] on h3 "Первичная регистрация" at bounding box center [865, 214] width 446 height 19
click at [685, 390] on p "Данные о ДТП" at bounding box center [865, 388] width 446 height 15
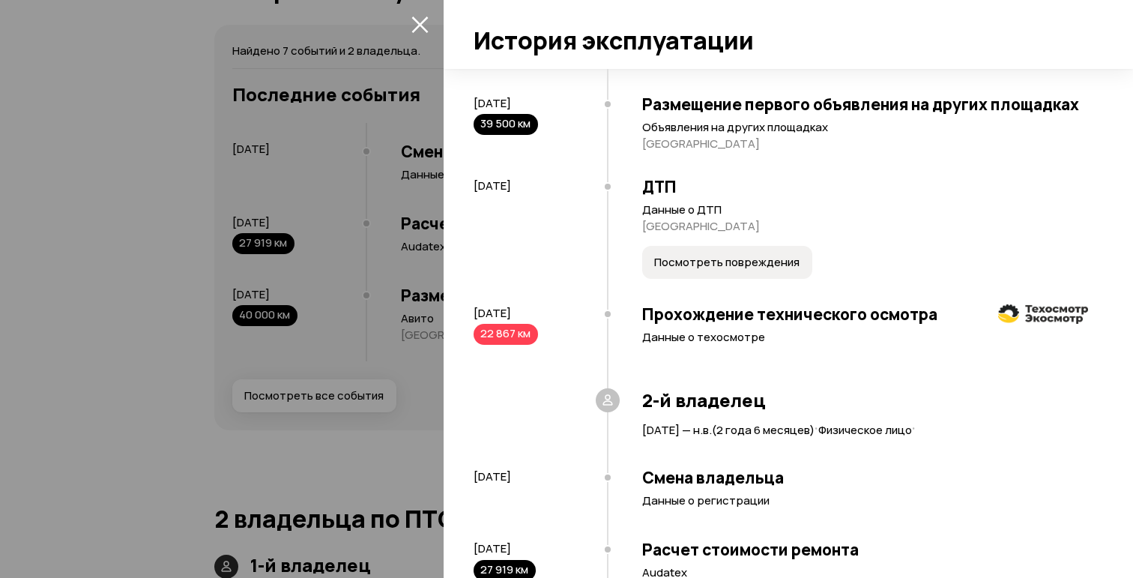
scroll to position [187, 0]
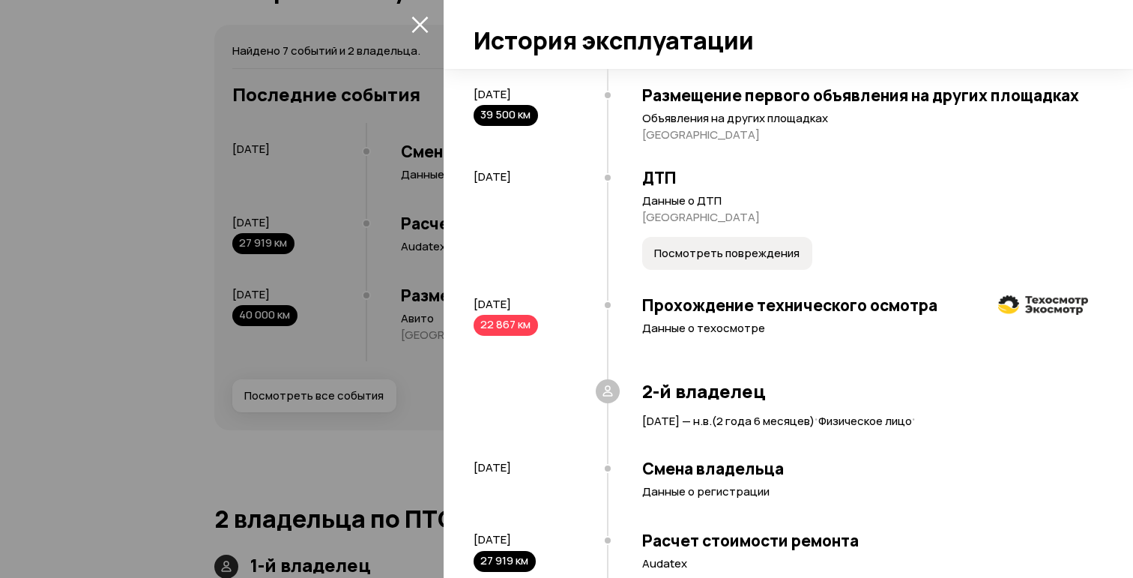
click at [502, 325] on div "22 867 км" at bounding box center [506, 325] width 64 height 21
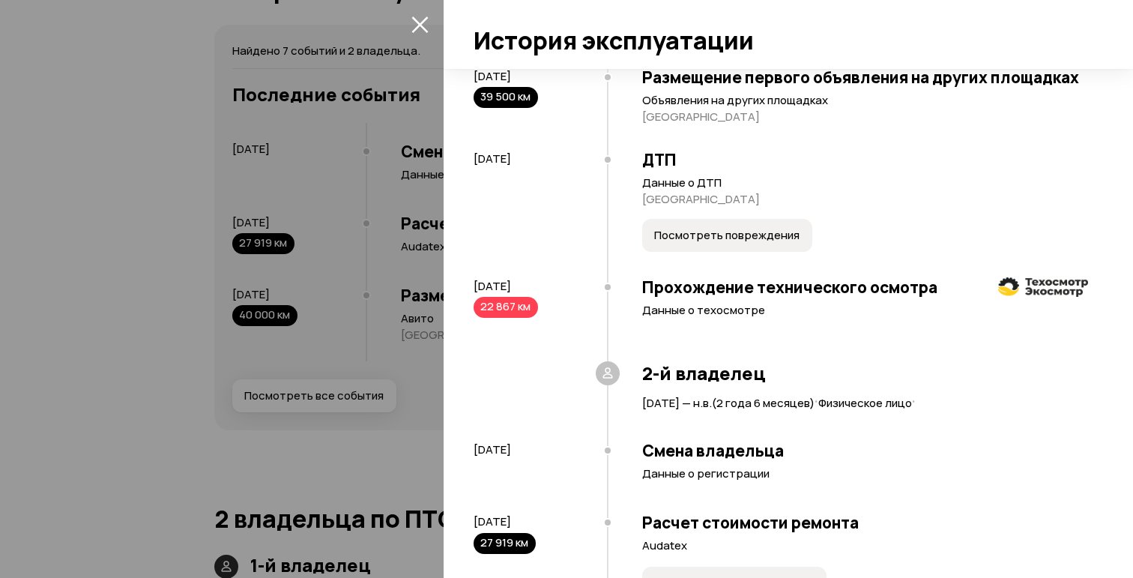
scroll to position [240, 0]
